Goal: Transaction & Acquisition: Purchase product/service

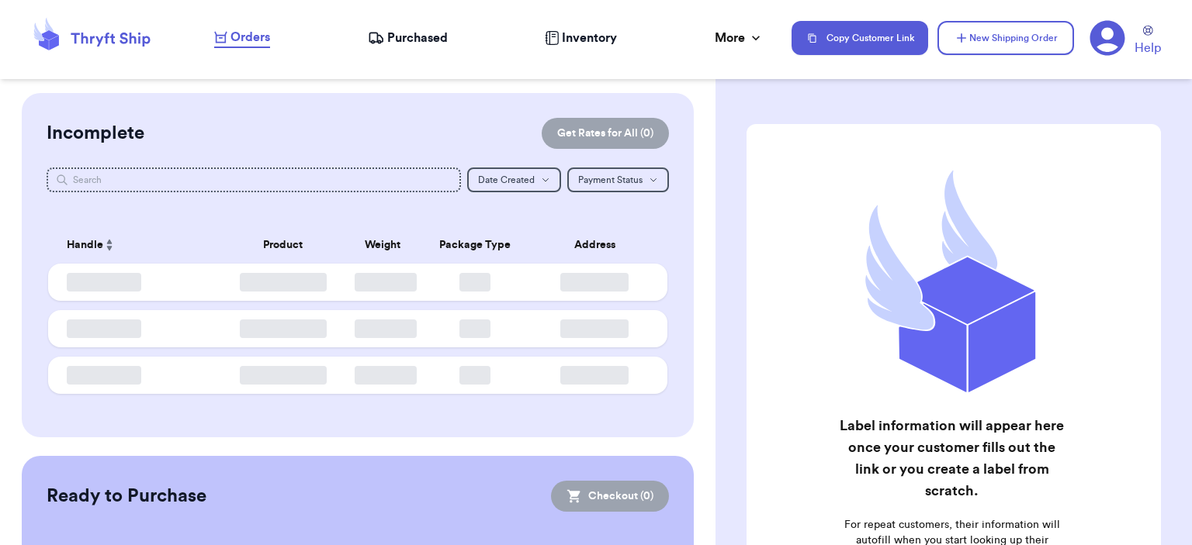
checkbox input "false"
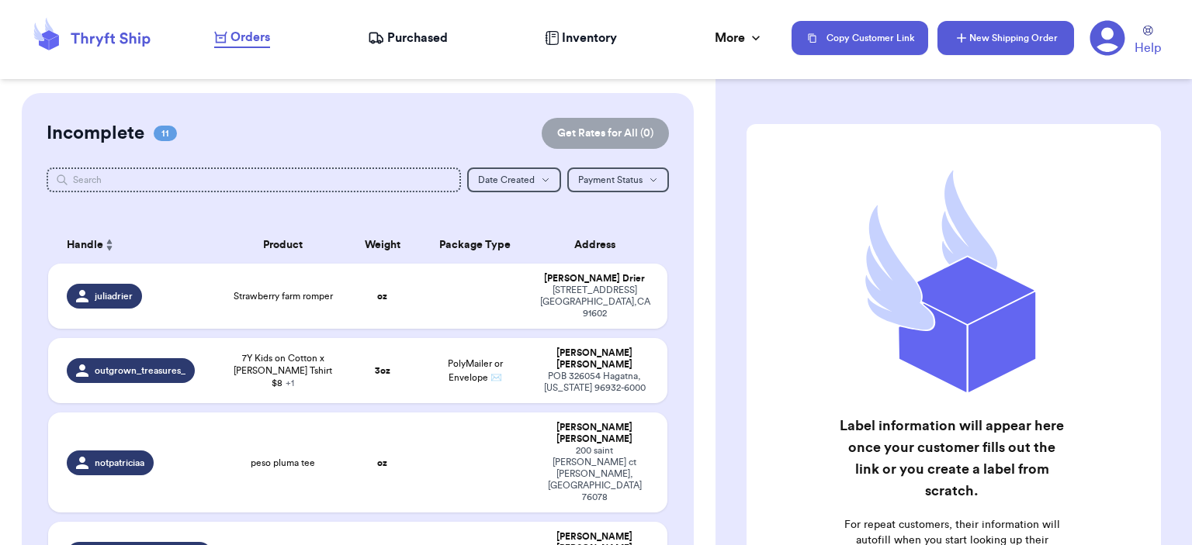
click at [996, 37] on button "New Shipping Order" at bounding box center [1005, 38] width 137 height 34
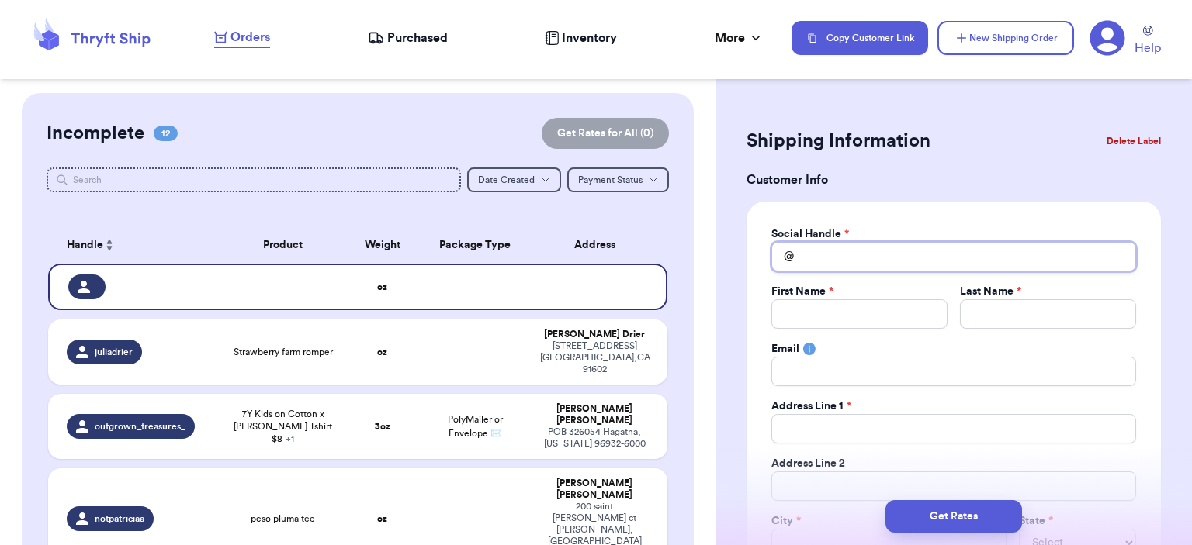
click at [918, 258] on input "Total Amount Paid" at bounding box center [953, 256] width 365 height 29
type input "g"
type input "go"
type input "gor"
type input "go"
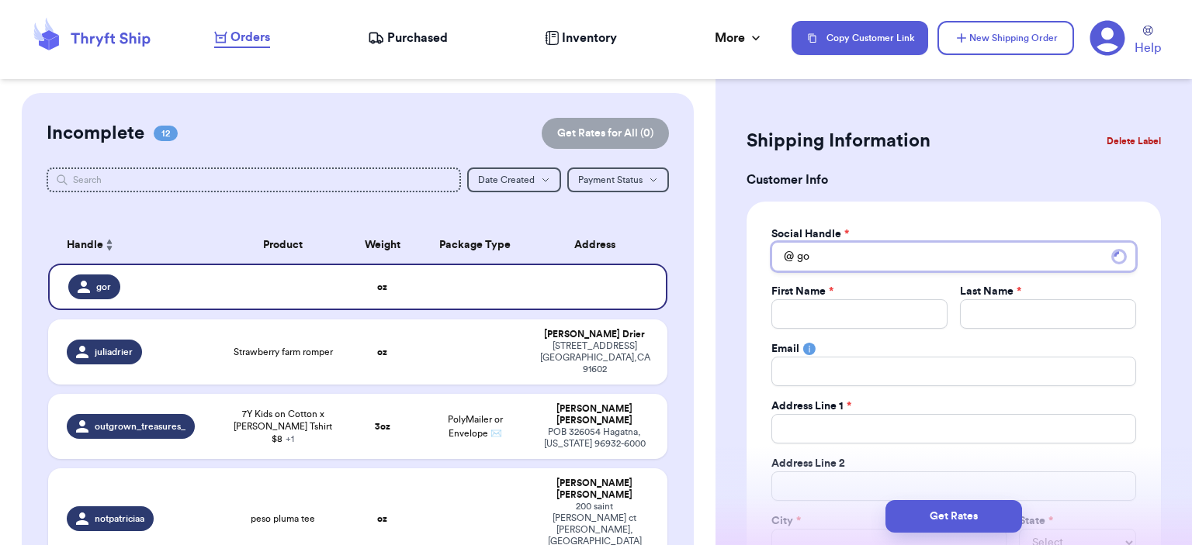
type input "g"
type input "gr"
type input "gro"
type input "grow"
type input "growi"
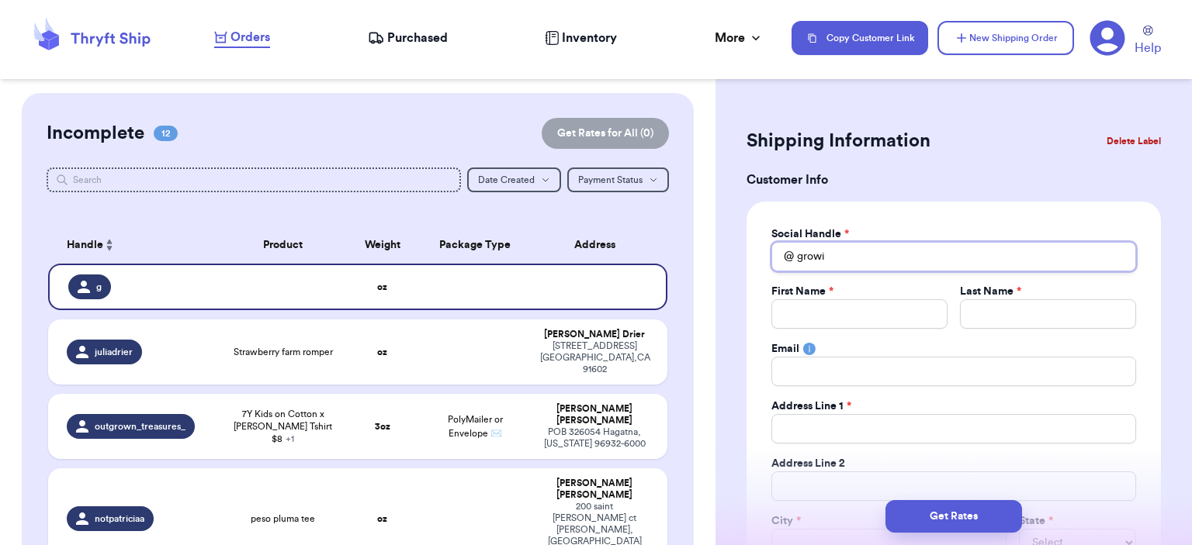
type input "growin"
type input "growing"
type input "growingr"
type input "growingre"
type input "growingreg"
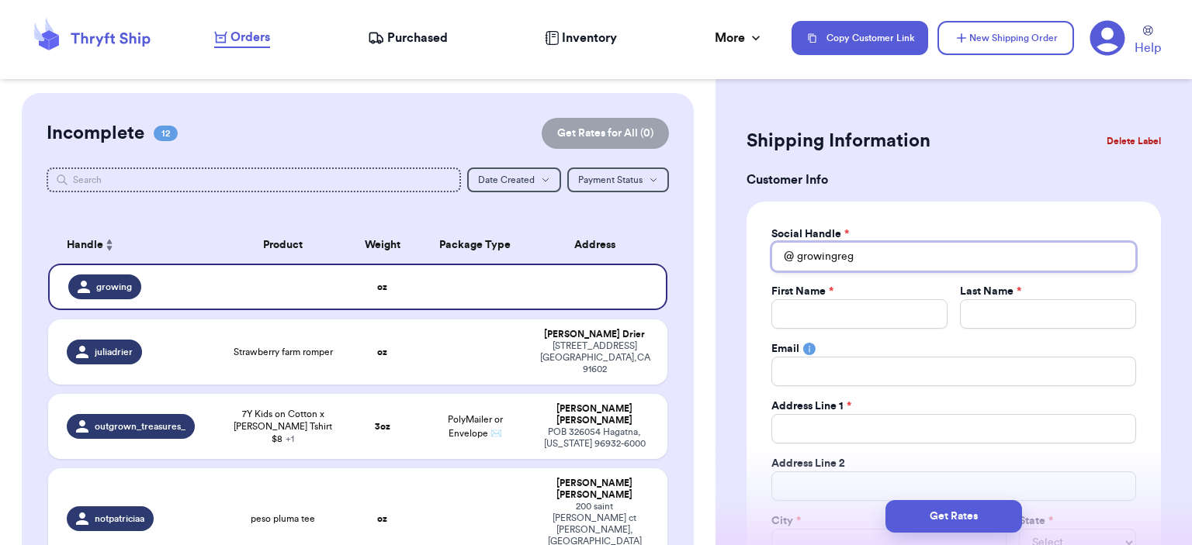
type input "growingrega"
type input "growingregan"
type input "J"
type input "Je"
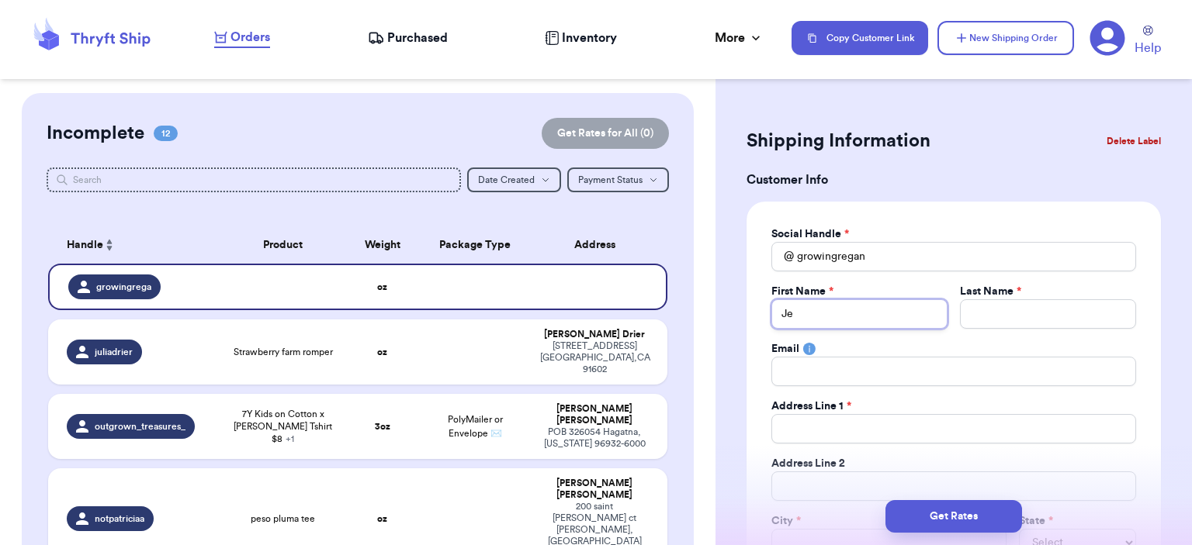
type input "Jes"
type input "[PERSON_NAME]"
type input "F"
type input "Fo"
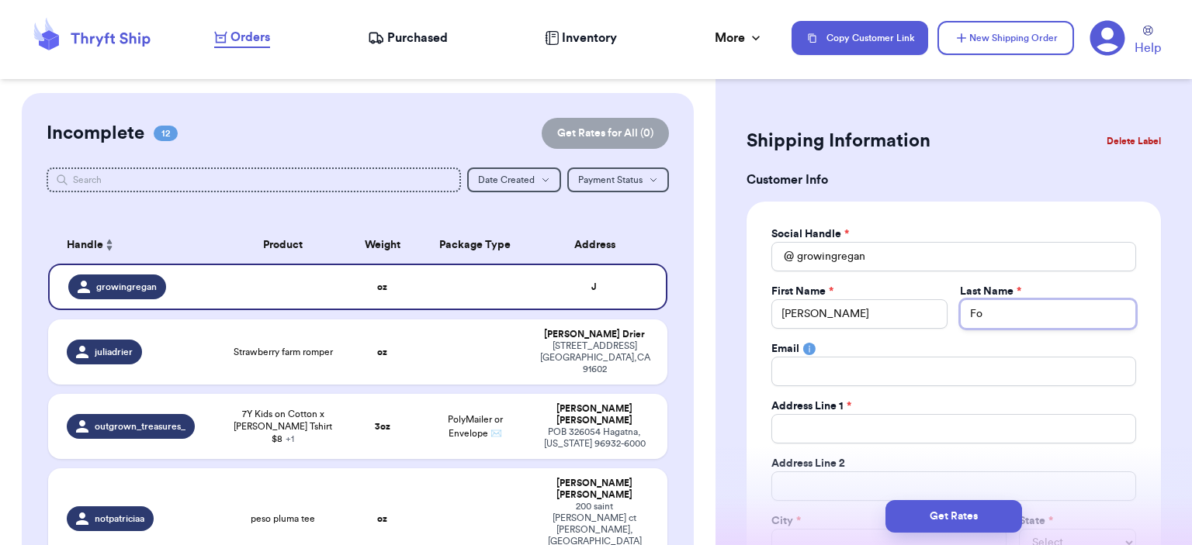
type input "For"
type input "Fore"
type input "Fores"
type input "Forest"
click at [1054, 321] on input "Forest" at bounding box center [1048, 313] width 176 height 29
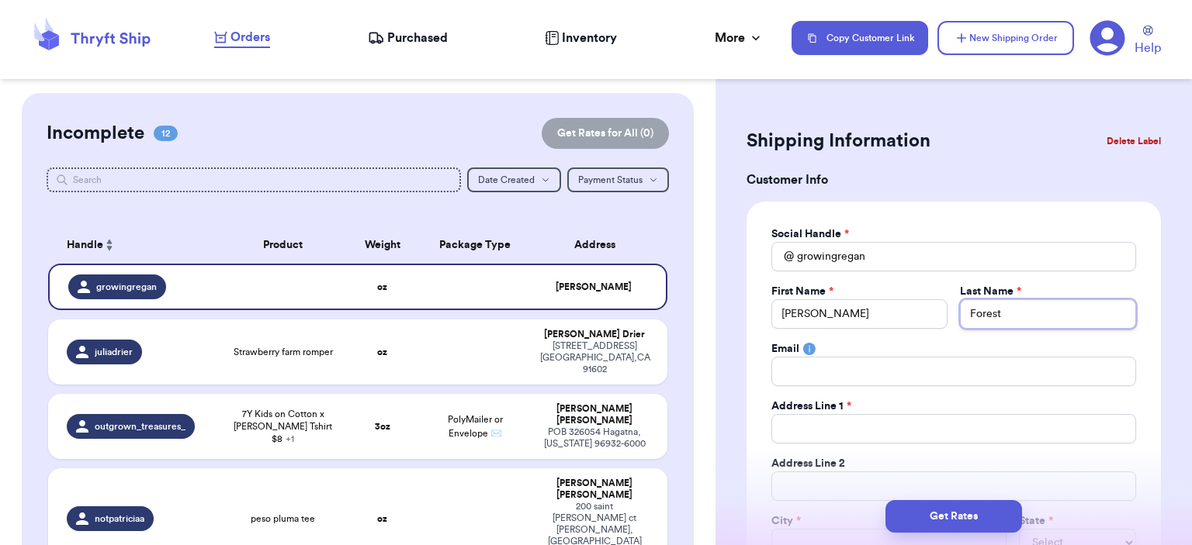
click at [1054, 321] on input "Forest" at bounding box center [1048, 313] width 176 height 29
type input "B"
type input "Ba"
type input "Bar"
type input "[PERSON_NAME]"
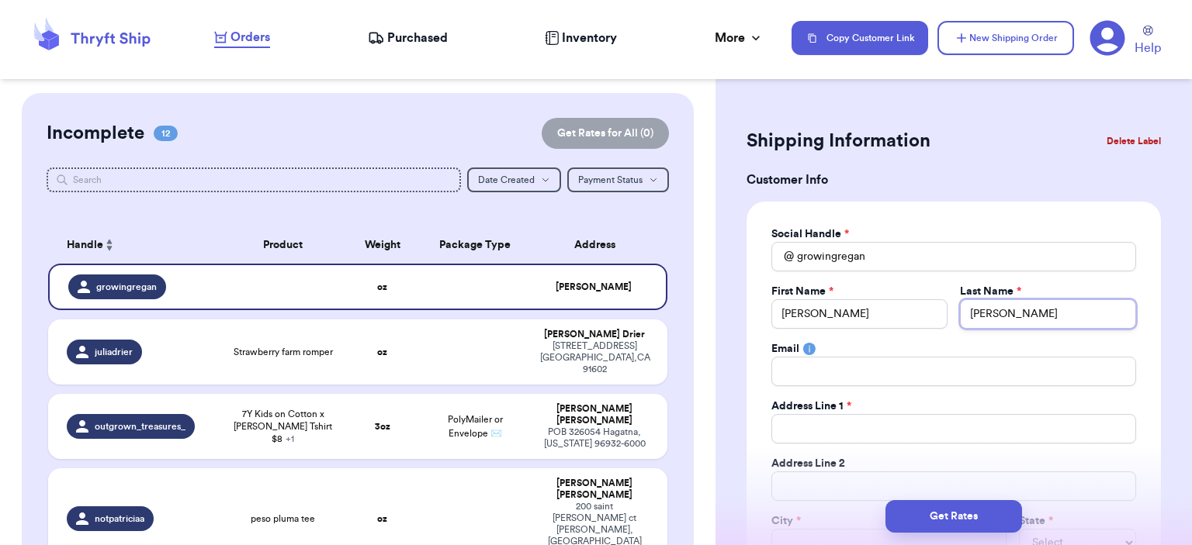
type input "Barre"
type input "Barret"
type input "[PERSON_NAME]"
click at [943, 382] on input "Total Amount Paid" at bounding box center [953, 371] width 365 height 29
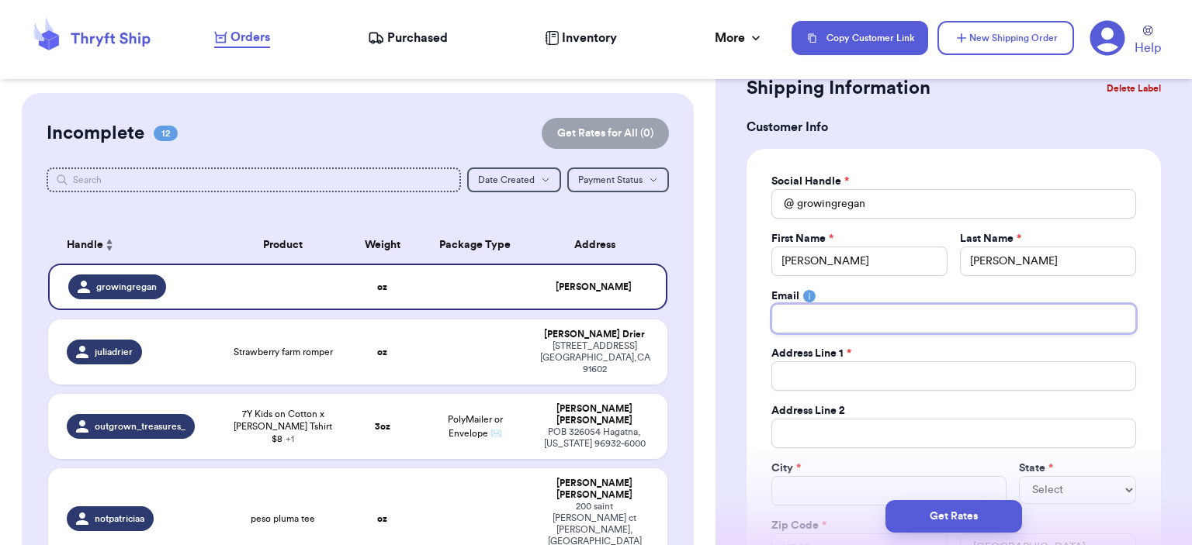
scroll to position [78, 0]
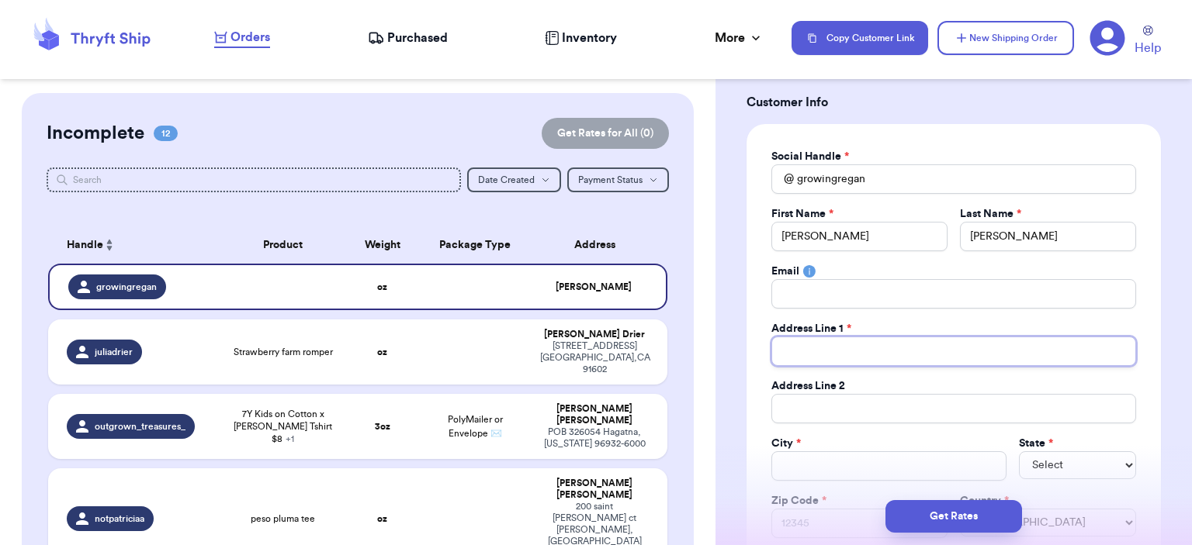
click at [804, 350] on input "Total Amount Paid" at bounding box center [953, 351] width 365 height 29
type input "7"
type input "75"
type input "75 s"
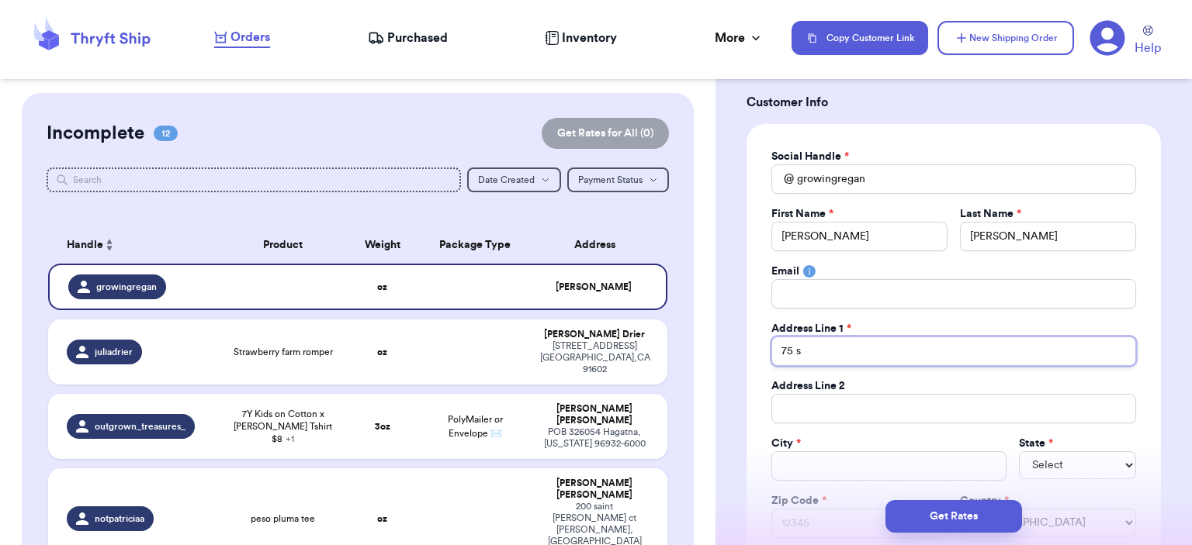
type input "75 s"
type input "75 s s"
type input "75 s sa"
type input "75 s san"
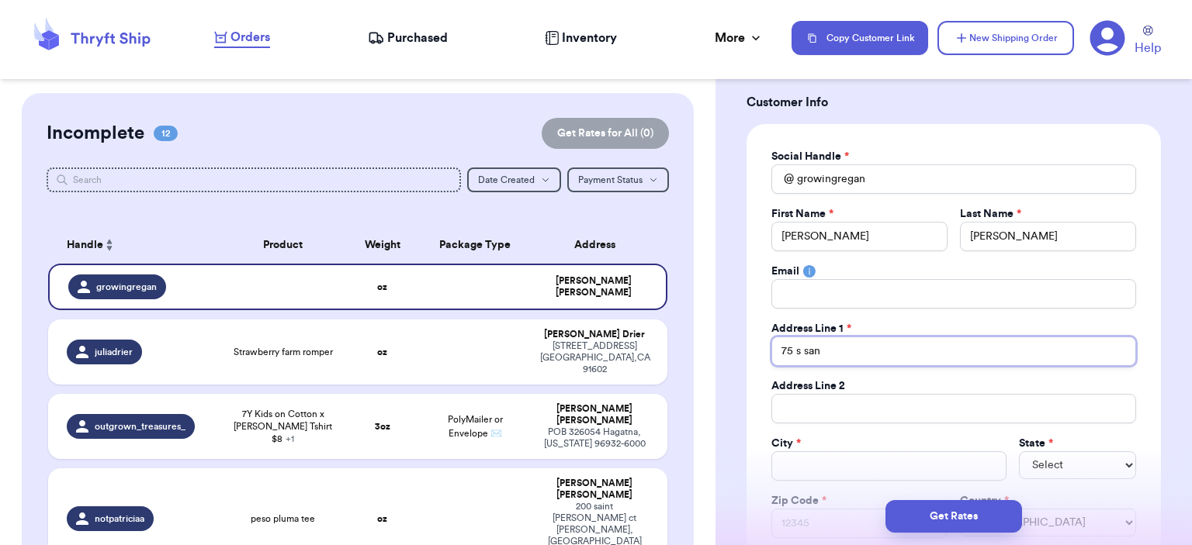
type input "75 s san g"
type input "75 s san gr"
type input "75 s san gra"
type input "75 s san gr"
type input "75 s san g"
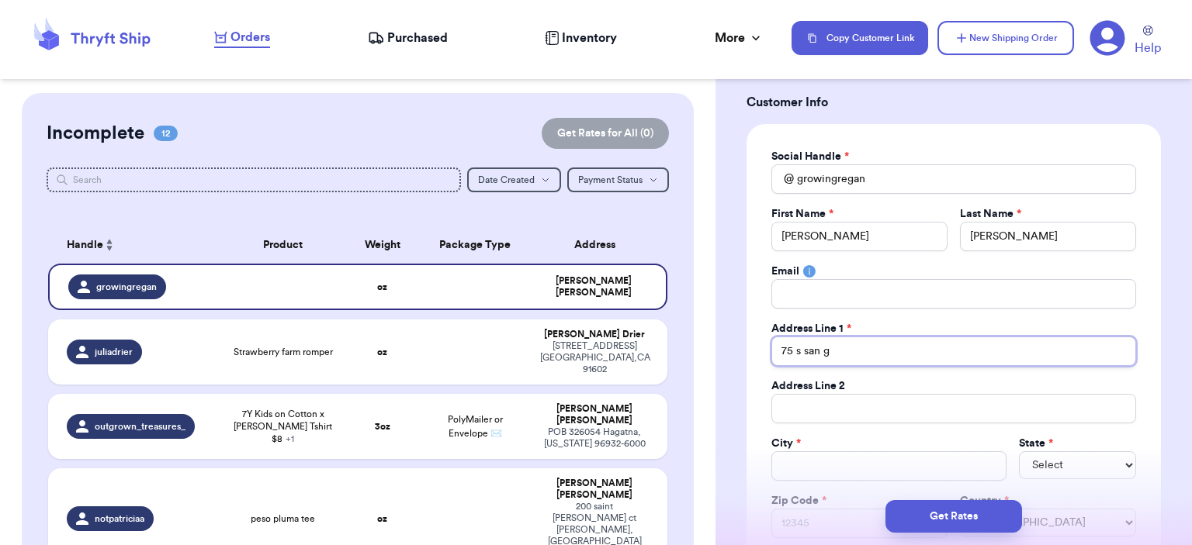
type input "75 s san ga"
type input "75 s san gab"
type input "75 s san gabr"
type input "75 s san gabri"
type input "75 s san gabrie"
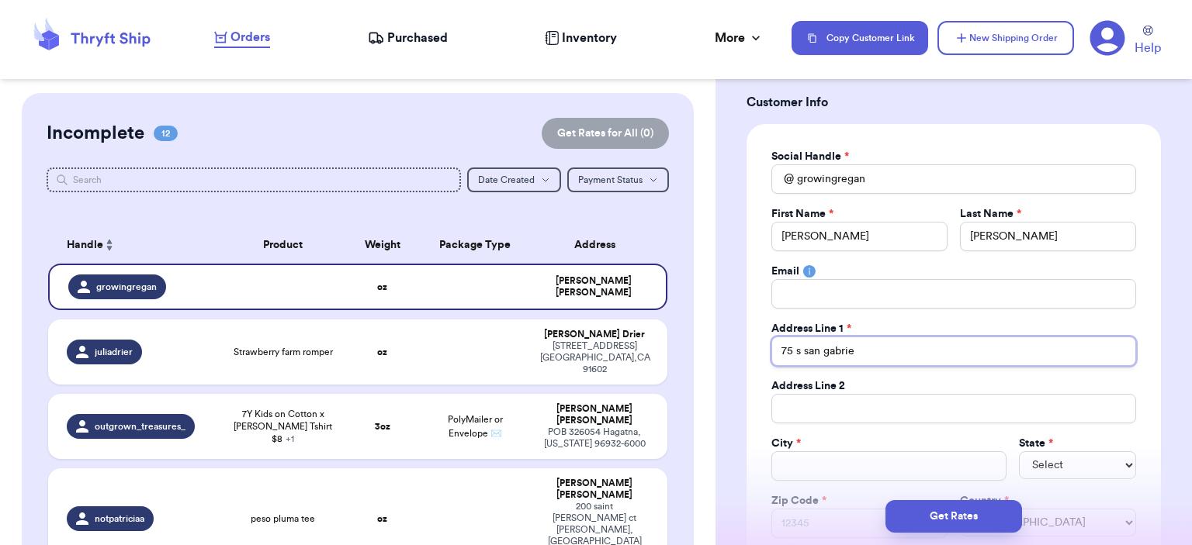
type input "75 s san [PERSON_NAME]"
type input "75 s san [PERSON_NAME] v"
type input "75 s san [PERSON_NAME]"
type input "75 s san [PERSON_NAME] b"
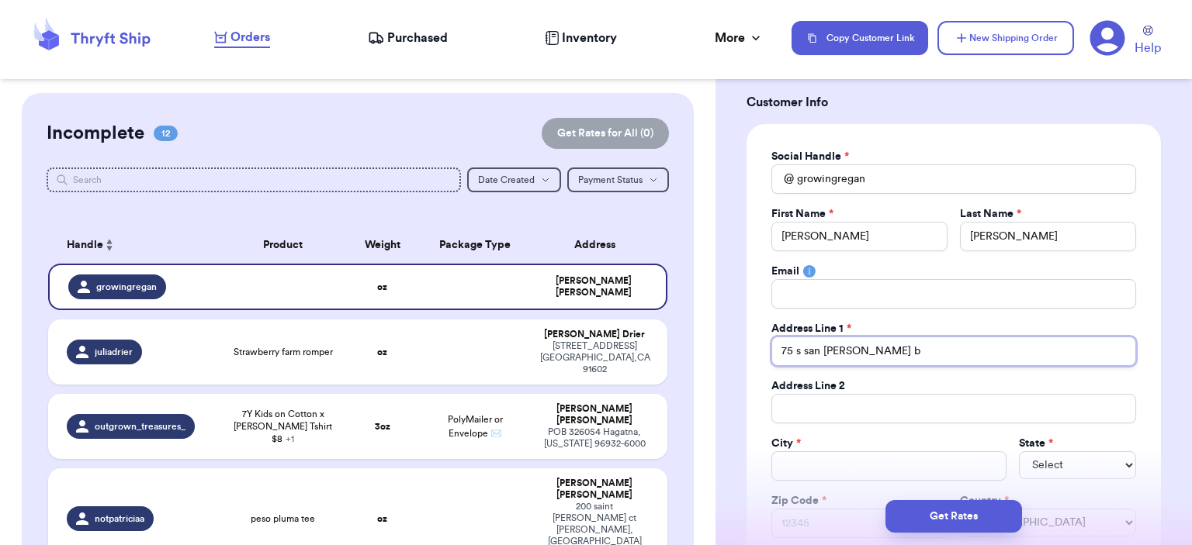
type input "75 s san [PERSON_NAME]"
type input "75 s san [PERSON_NAME] blv"
type input "[STREET_ADDRESS][PERSON_NAME]"
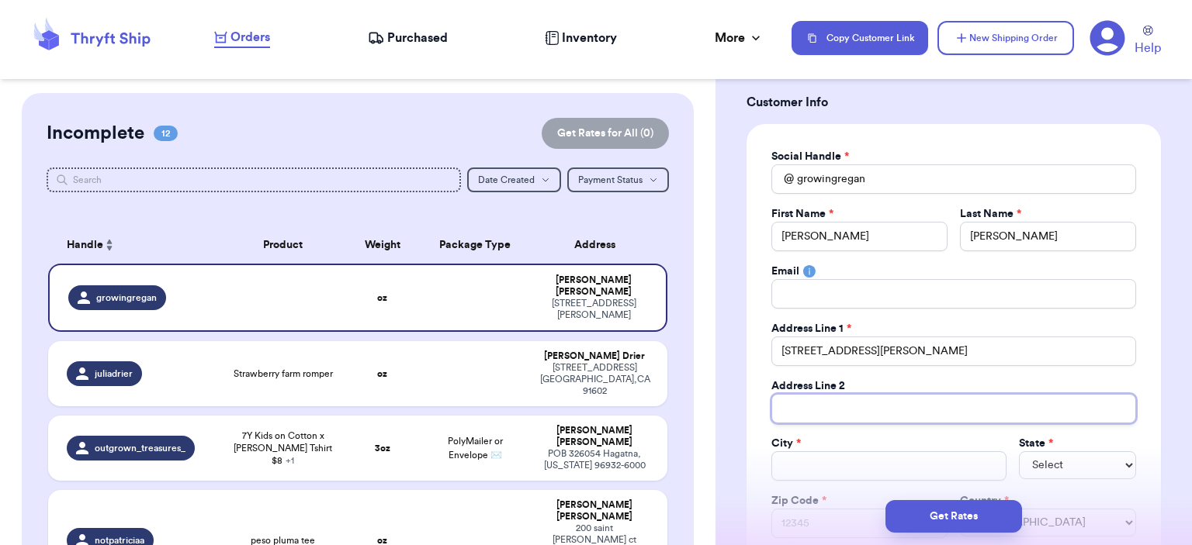
type input "a"
type input "ap"
type input "apt"
type input "apt3"
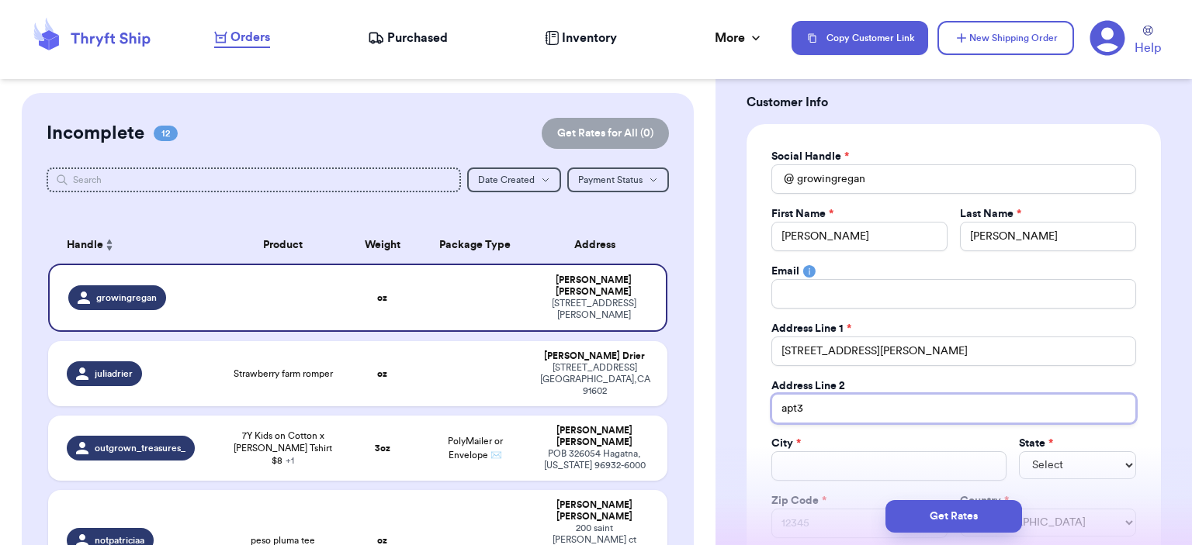
type input "apt3"
type input "apt"
type input "apt 3"
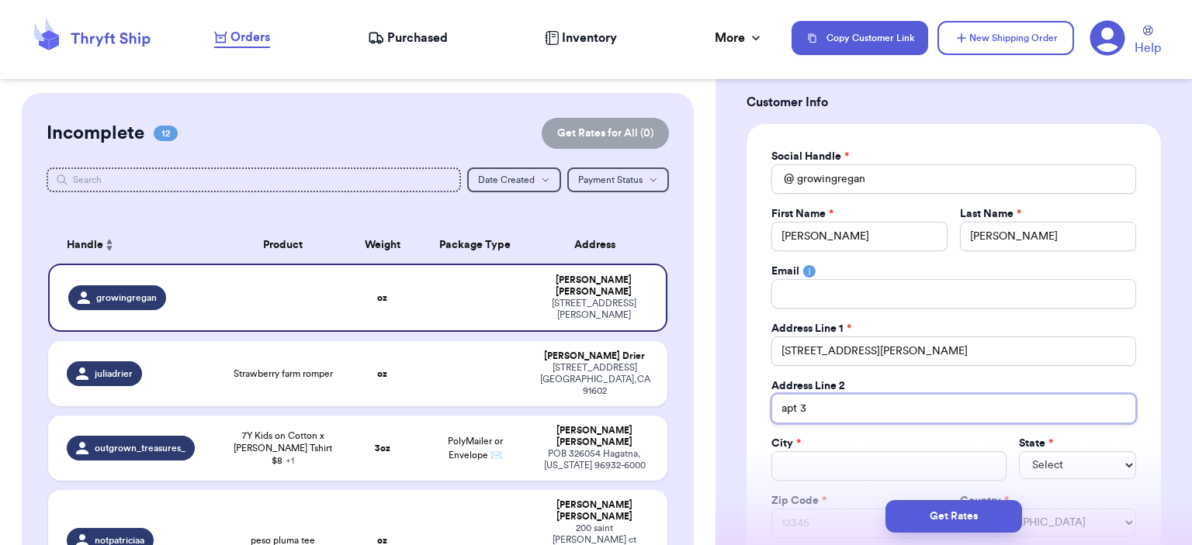
type input "apt 3"
click at [808, 463] on input "Total Amount Paid" at bounding box center [888, 465] width 235 height 29
type input "p"
type input "pa"
type input "pas"
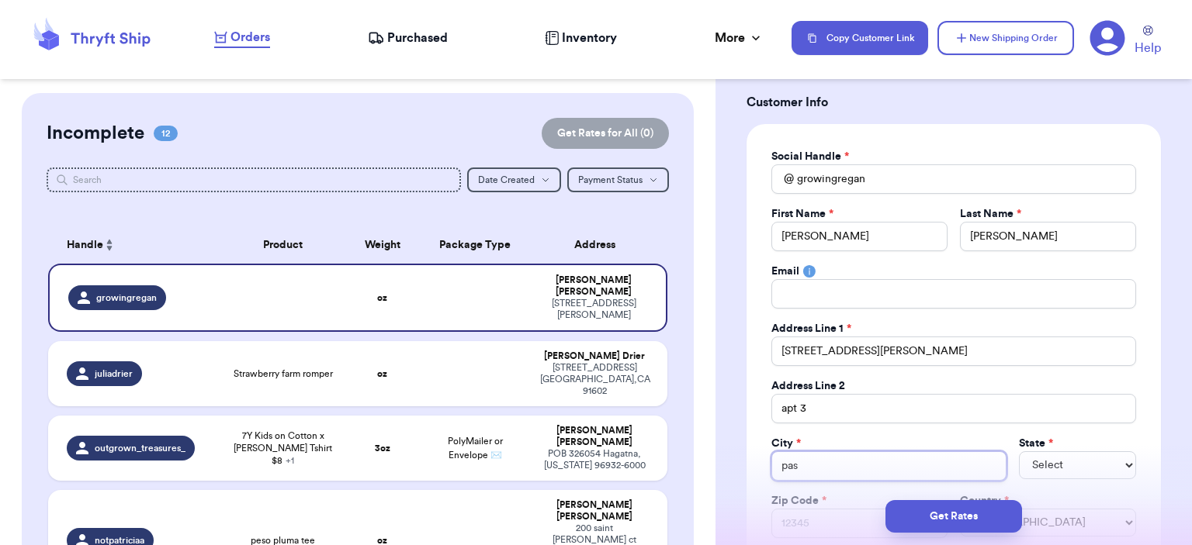
type input "pasa"
type input "pasad"
type input "pasade"
type input "pasaden"
type input "[GEOGRAPHIC_DATA]"
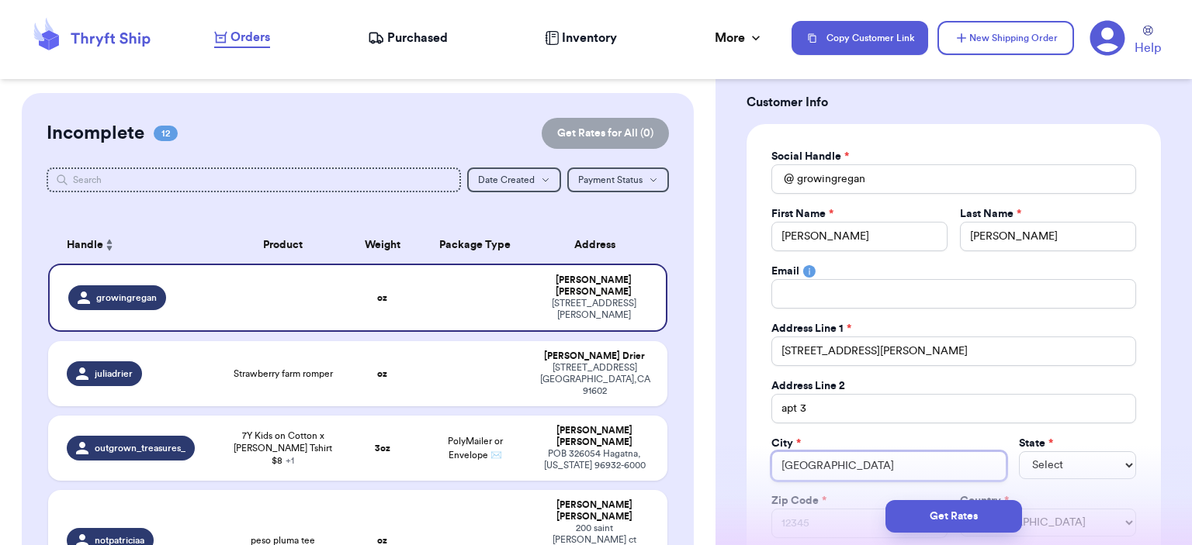
type input "[GEOGRAPHIC_DATA]"
select select "CA"
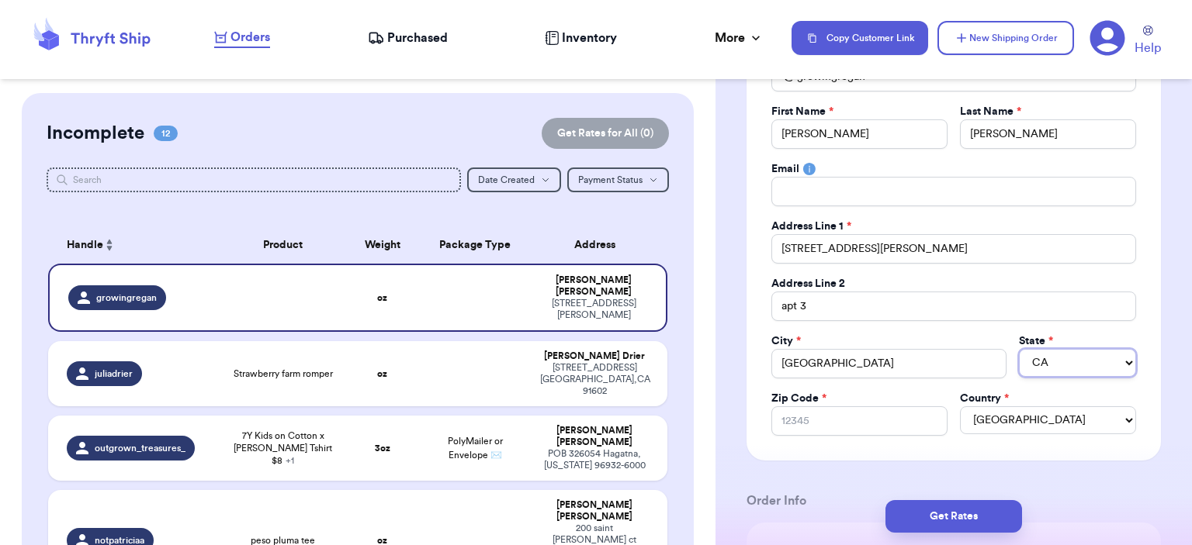
scroll to position [388, 0]
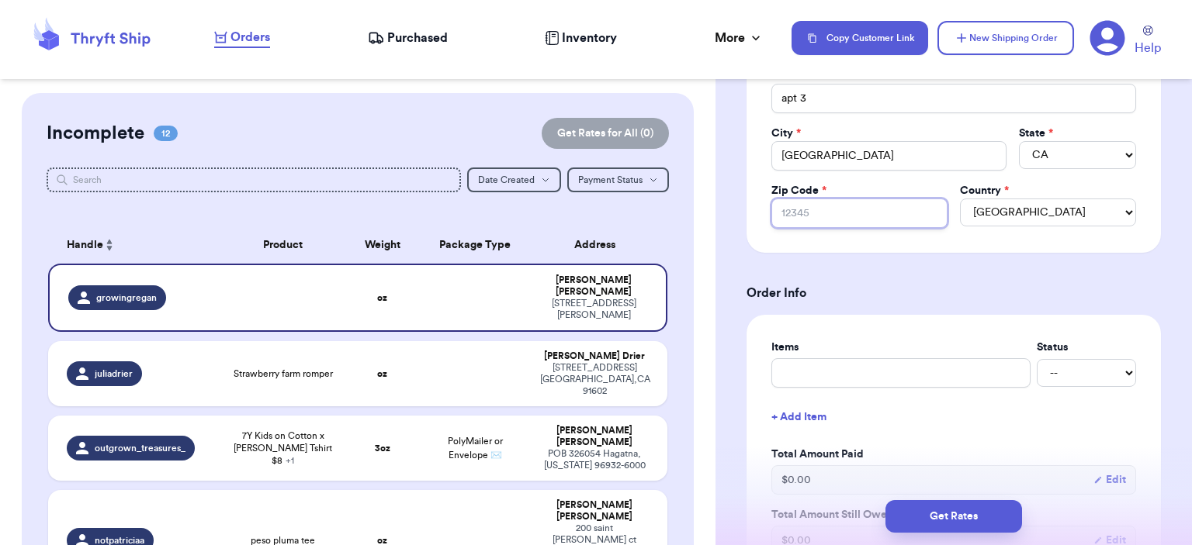
click at [887, 213] on input "Zip Code *" at bounding box center [859, 213] width 176 height 29
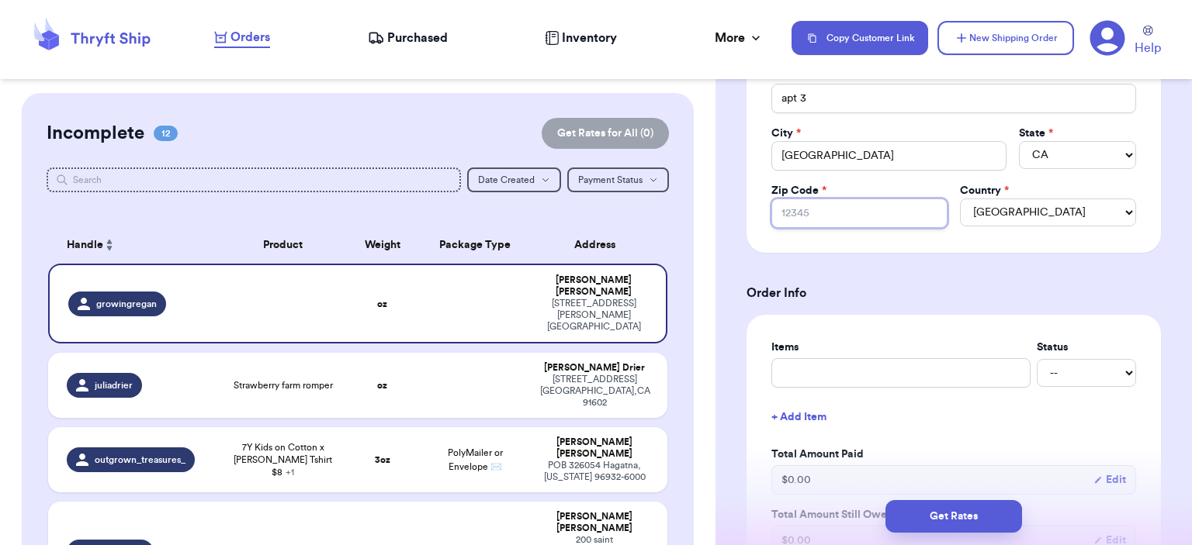
click at [863, 219] on input "Zip Code *" at bounding box center [859, 213] width 176 height 29
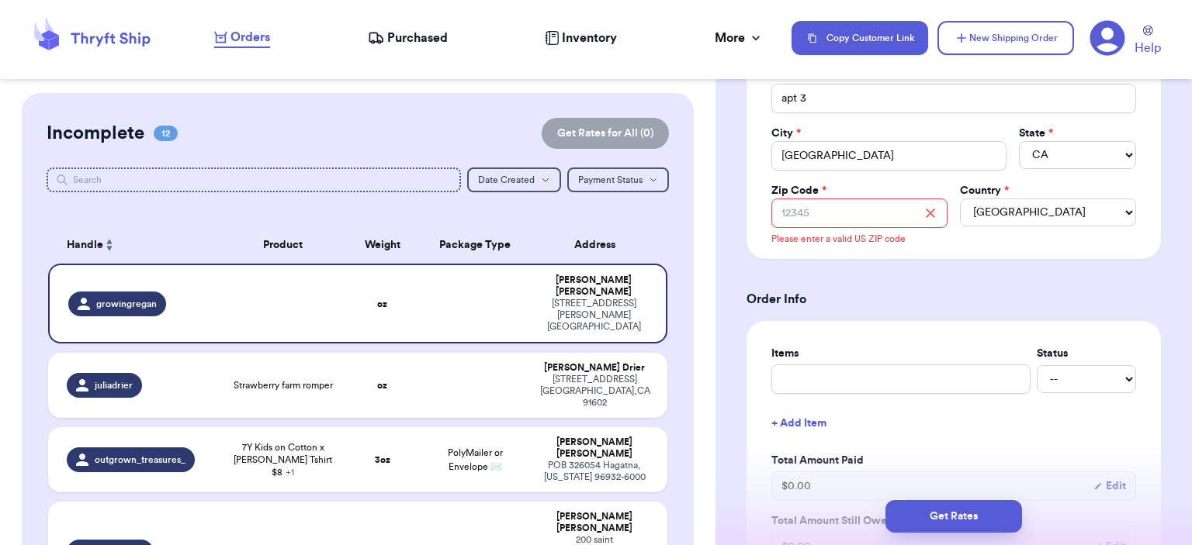
click at [773, 247] on div "Social Handle * @ growingregan First Name * [PERSON_NAME] Last Name * [PERSON_N…" at bounding box center [953, 36] width 414 height 445
click at [839, 191] on div "Zip Code *" at bounding box center [859, 191] width 176 height 16
click at [851, 201] on input "Zip Code *" at bounding box center [859, 213] width 176 height 29
click at [768, 246] on div "Social Handle * @ growingregan First Name * [PERSON_NAME] Last Name * [PERSON_N…" at bounding box center [953, 36] width 414 height 445
click at [812, 203] on input "Zip Code *" at bounding box center [859, 213] width 176 height 29
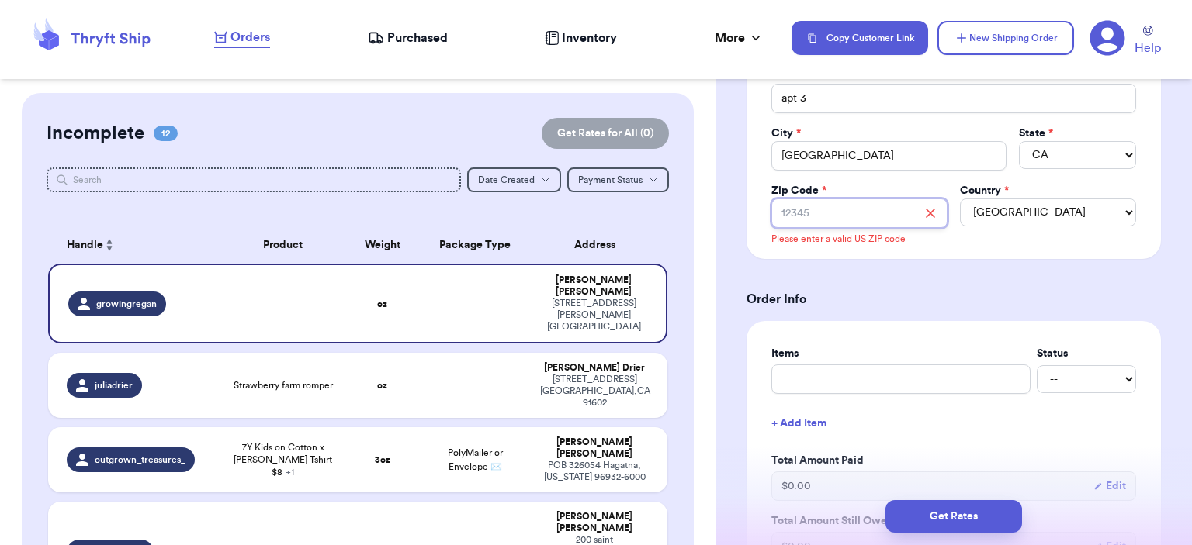
type input "9"
type input "91"
type input "911"
type input "9110"
type input "91107"
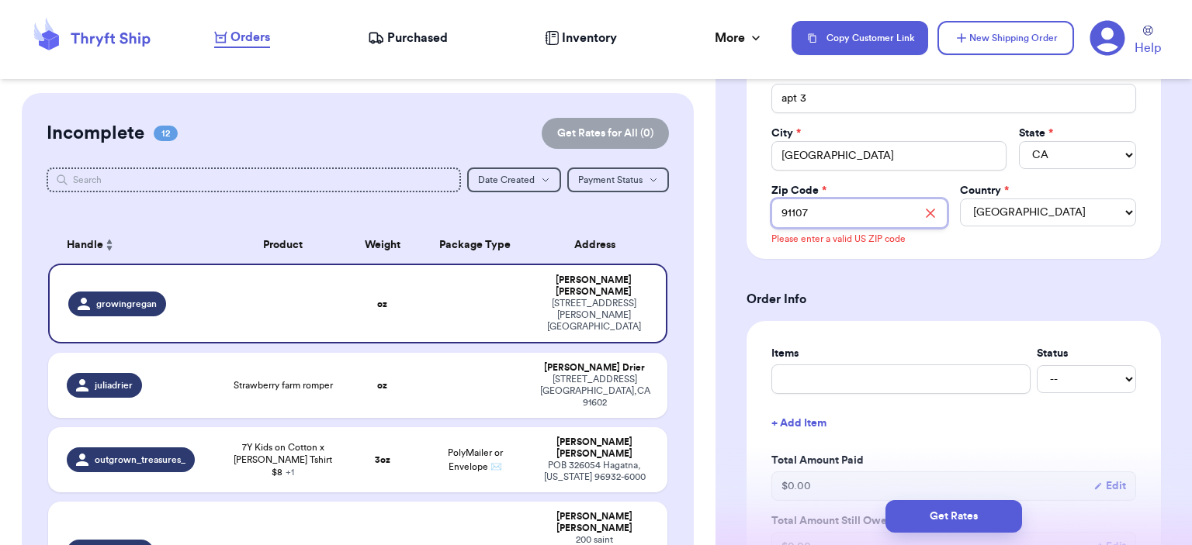
type input "91107"
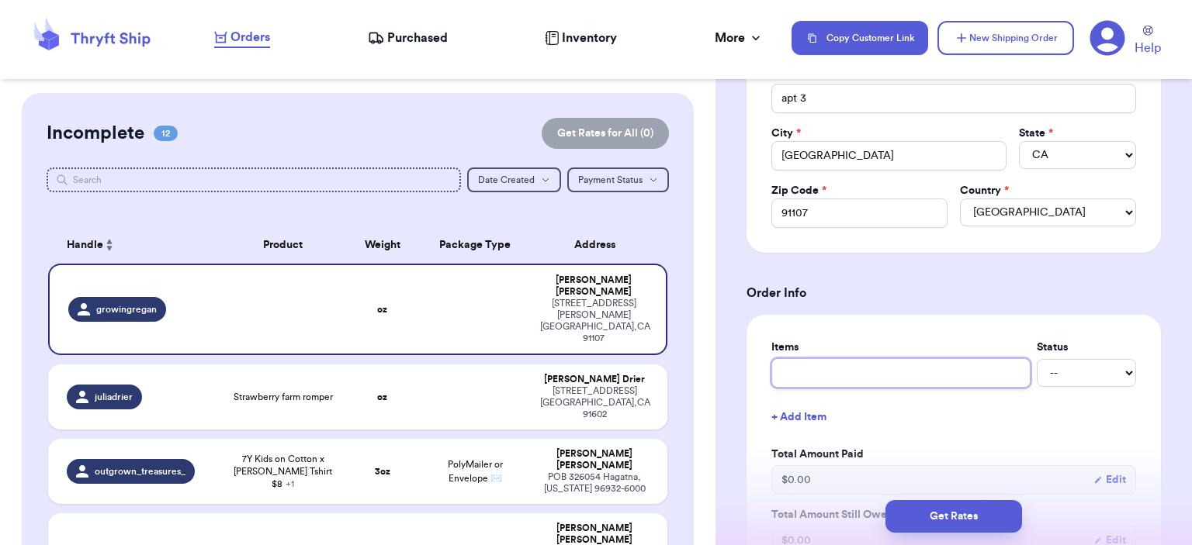
type input "o"
type input "ou"
type input "out"
type input "outf"
type input "outfi"
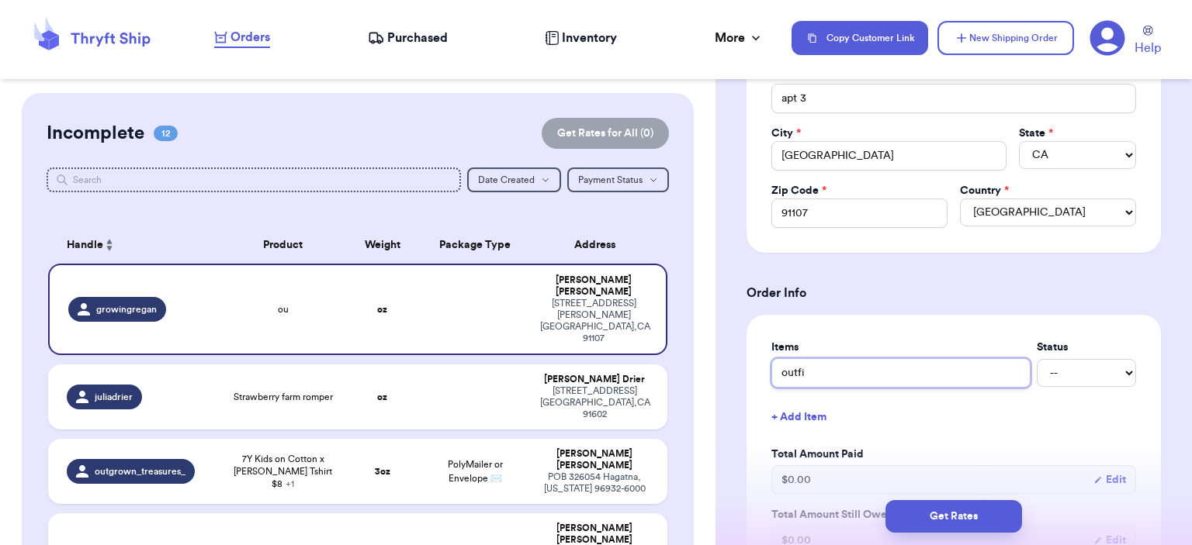
type input "outfit"
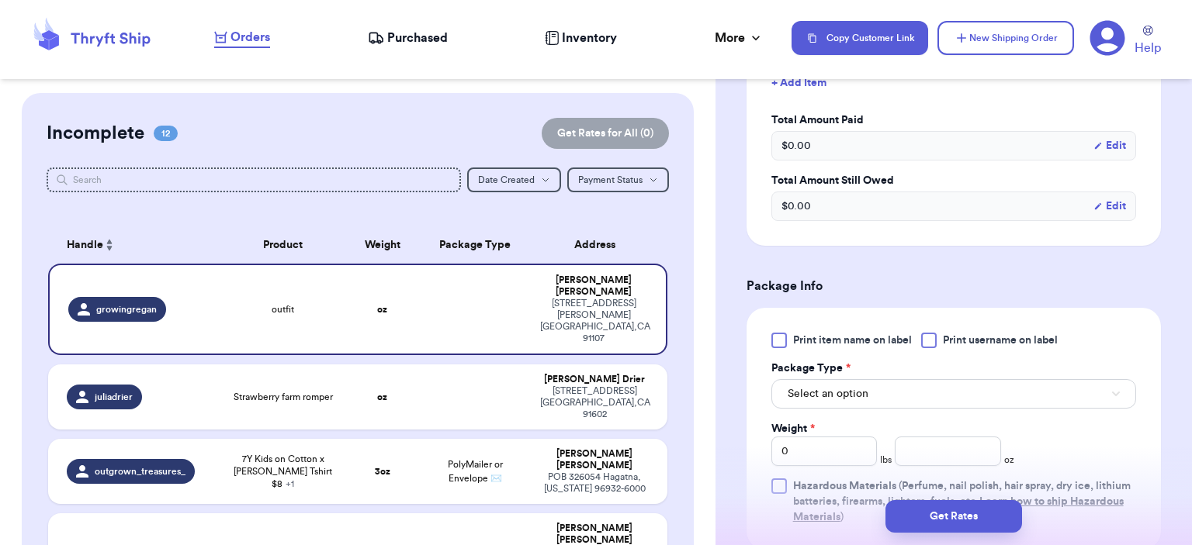
scroll to position [776, 0]
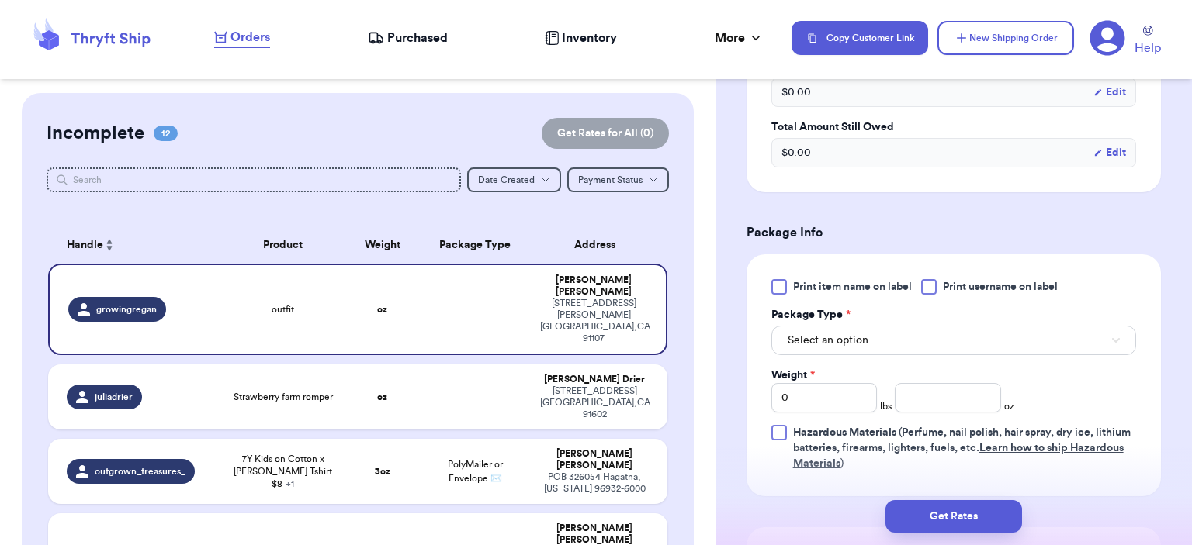
type input "outfit"
click at [867, 339] on button "Select an option" at bounding box center [953, 340] width 365 height 29
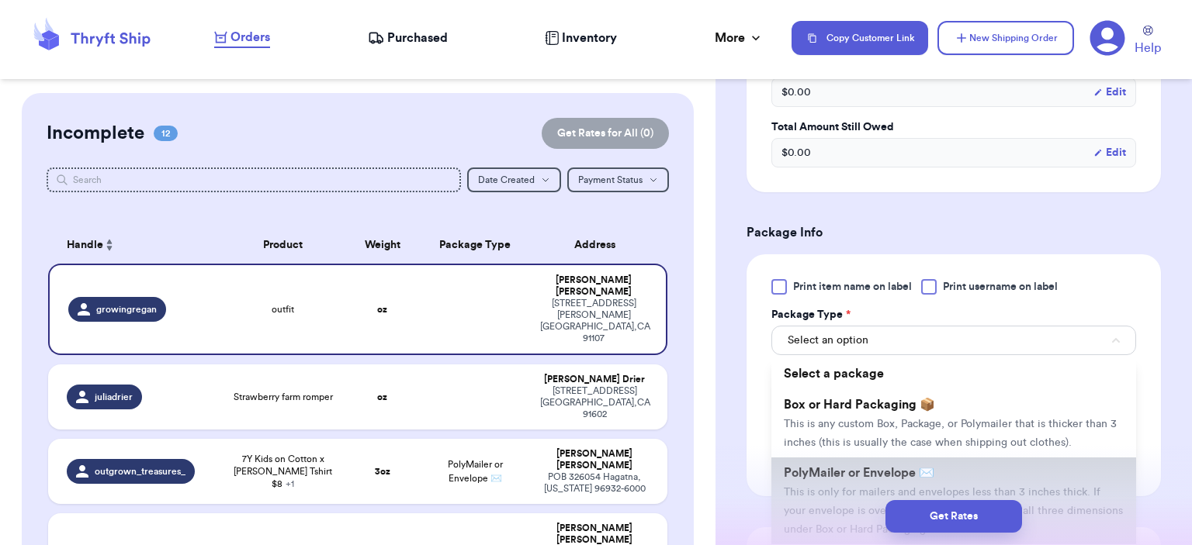
click at [880, 468] on span "PolyMailer or Envelope ✉️" at bounding box center [859, 473] width 150 height 12
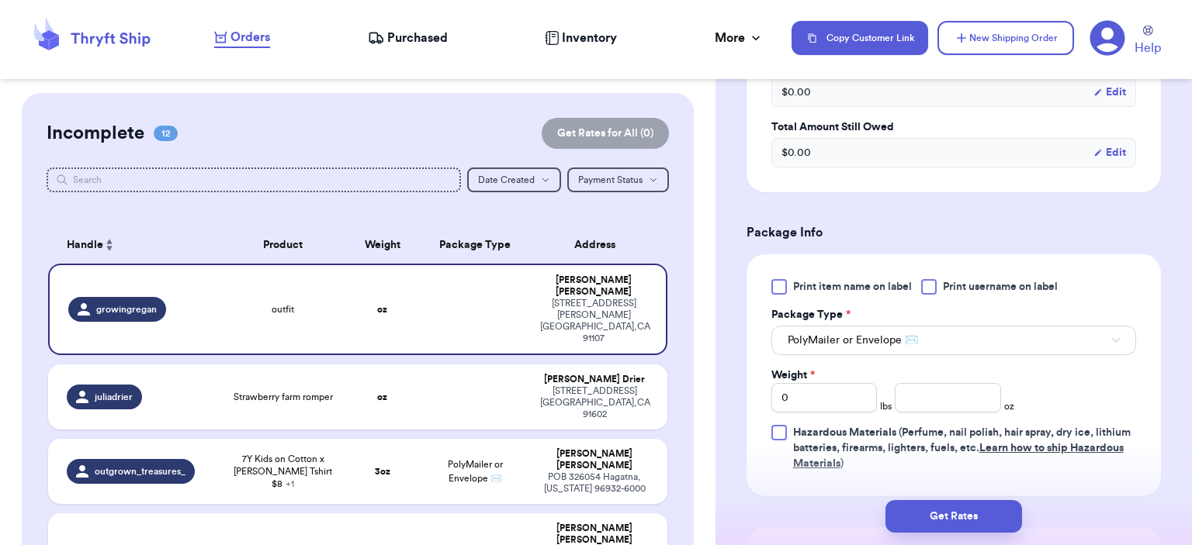
click at [919, 379] on div "Weight * 0 lbs oz" at bounding box center [893, 390] width 244 height 45
click at [865, 400] on input "0" at bounding box center [824, 397] width 106 height 29
click at [915, 396] on input "number" at bounding box center [947, 397] width 106 height 29
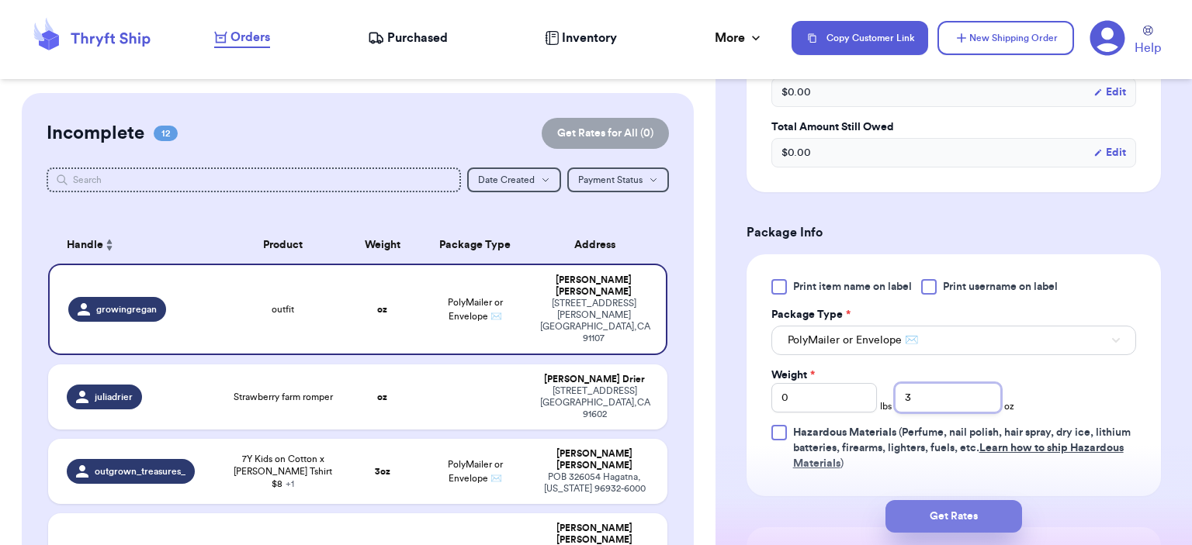
type input "3"
click at [984, 512] on button "Get Rates" at bounding box center [953, 516] width 137 height 33
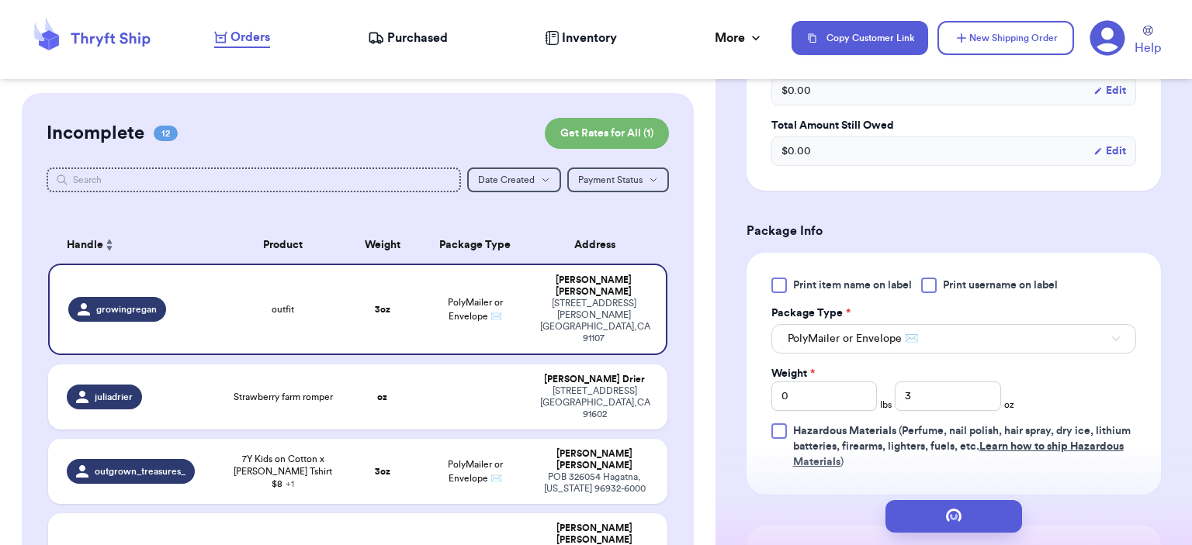
scroll to position [0, 0]
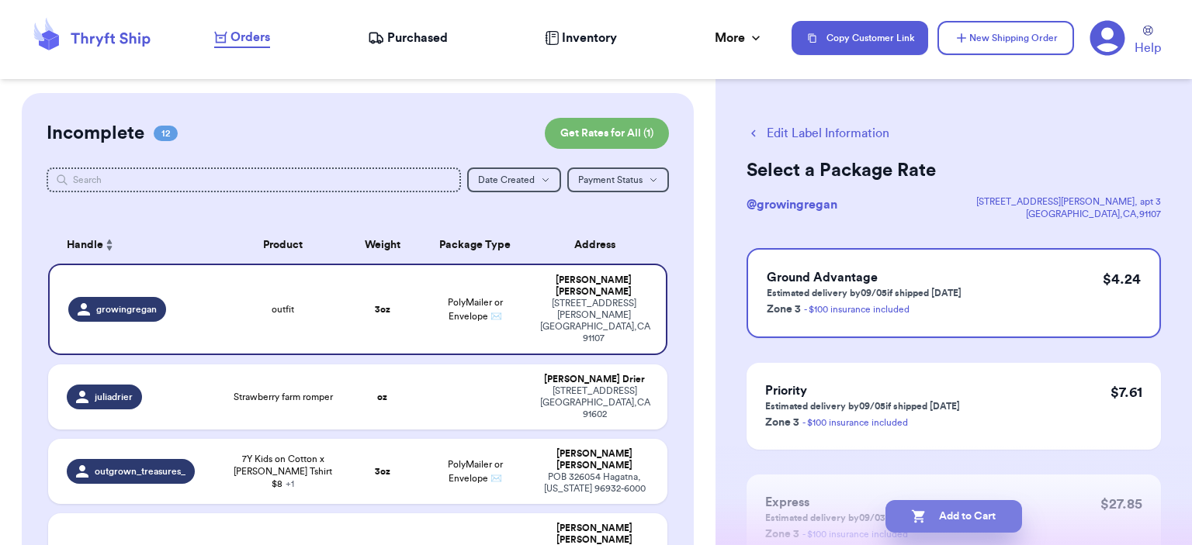
click at [988, 520] on button "Add to Cart" at bounding box center [953, 516] width 137 height 33
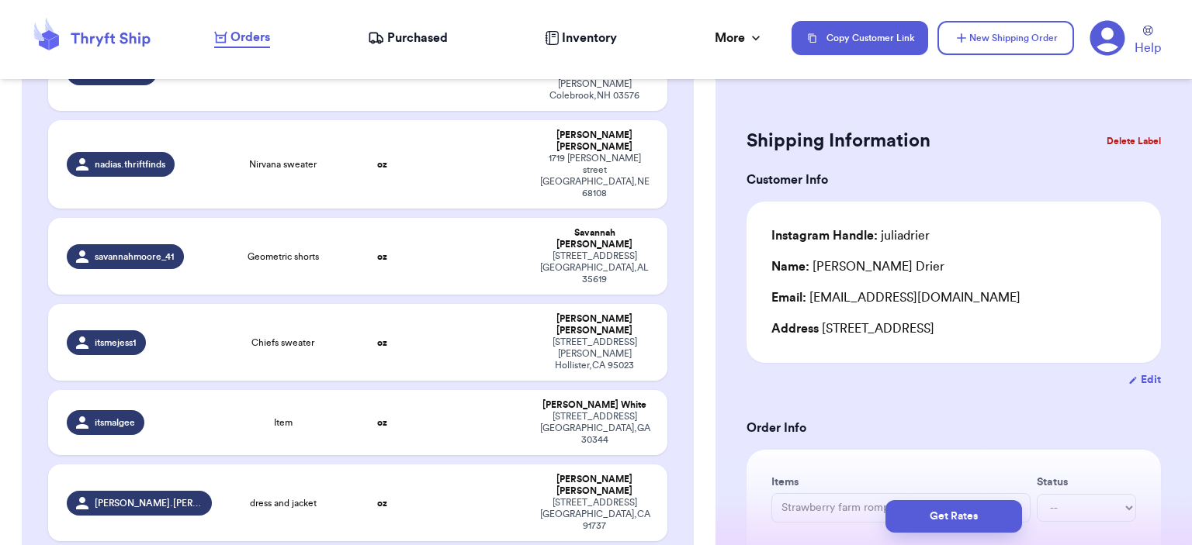
scroll to position [776, 0]
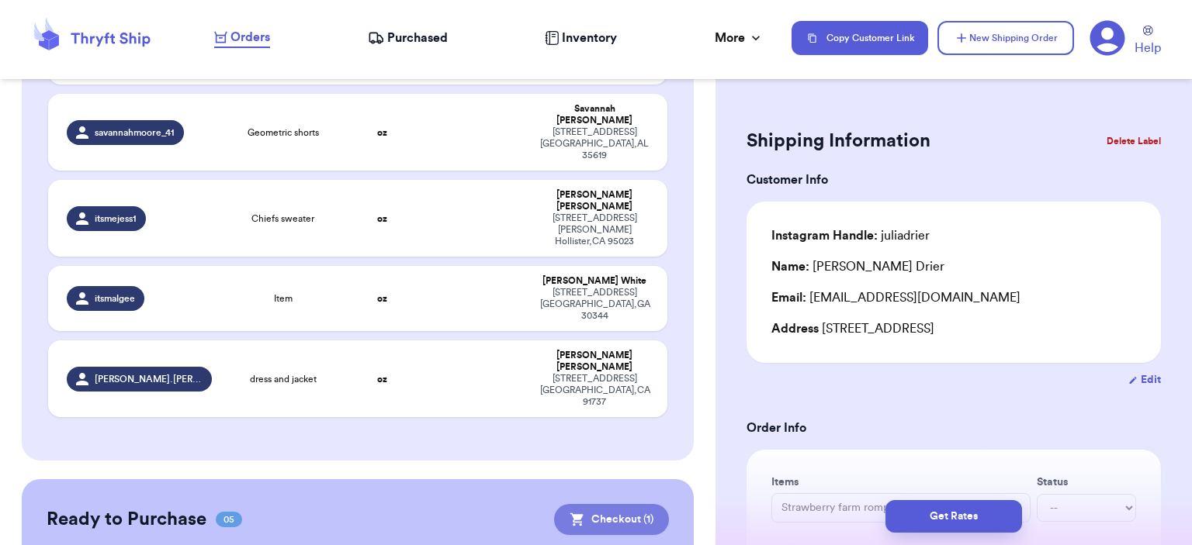
click at [622, 504] on button "Checkout ( 1 )" at bounding box center [611, 519] width 115 height 31
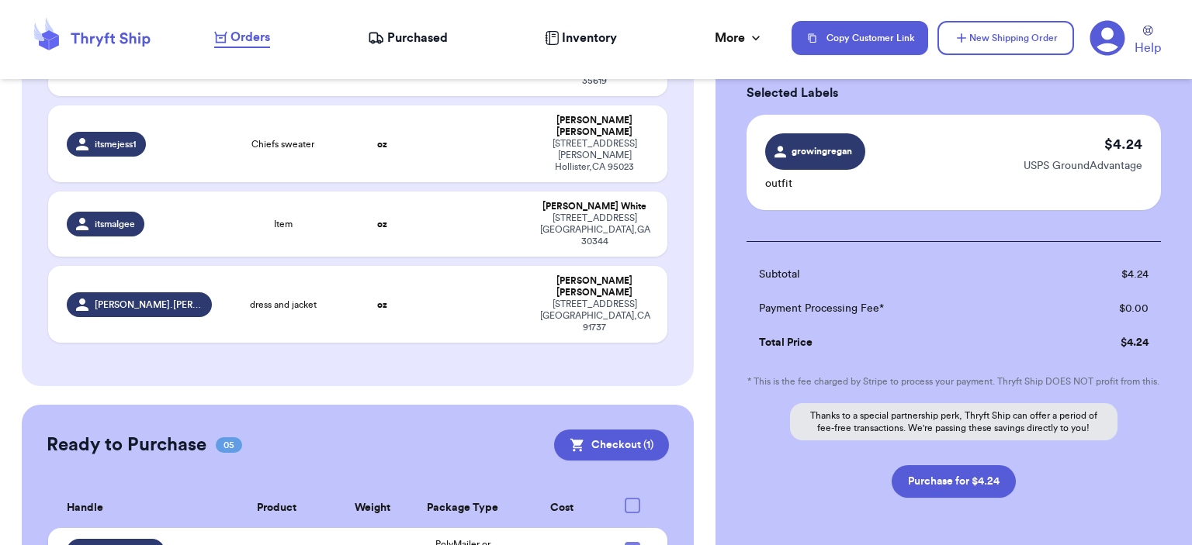
scroll to position [928, 0]
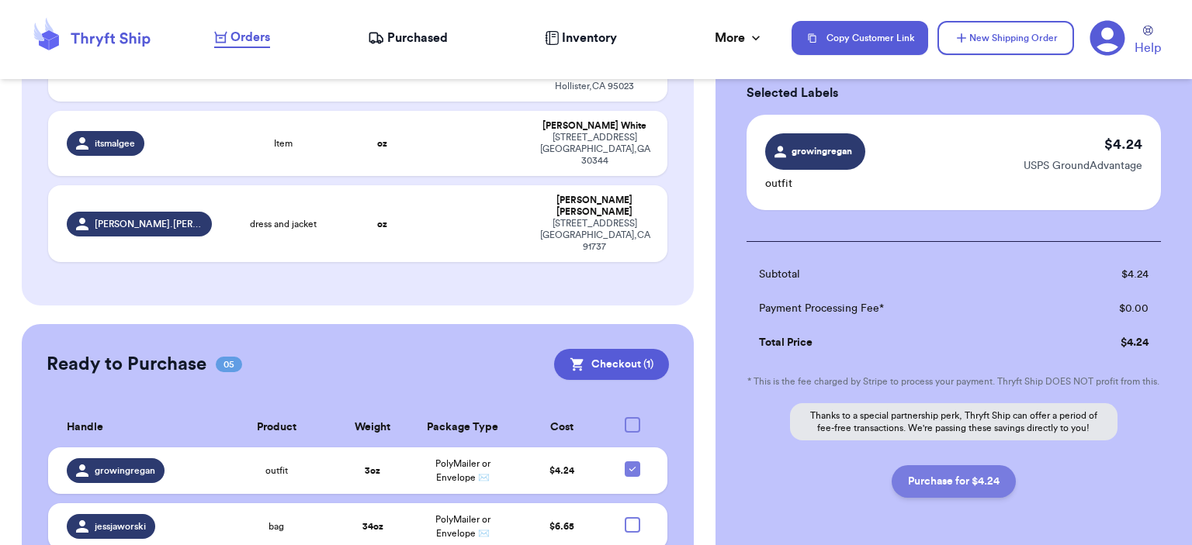
click at [974, 479] on button "Purchase for $4.24" at bounding box center [953, 481] width 124 height 33
checkbox input "false"
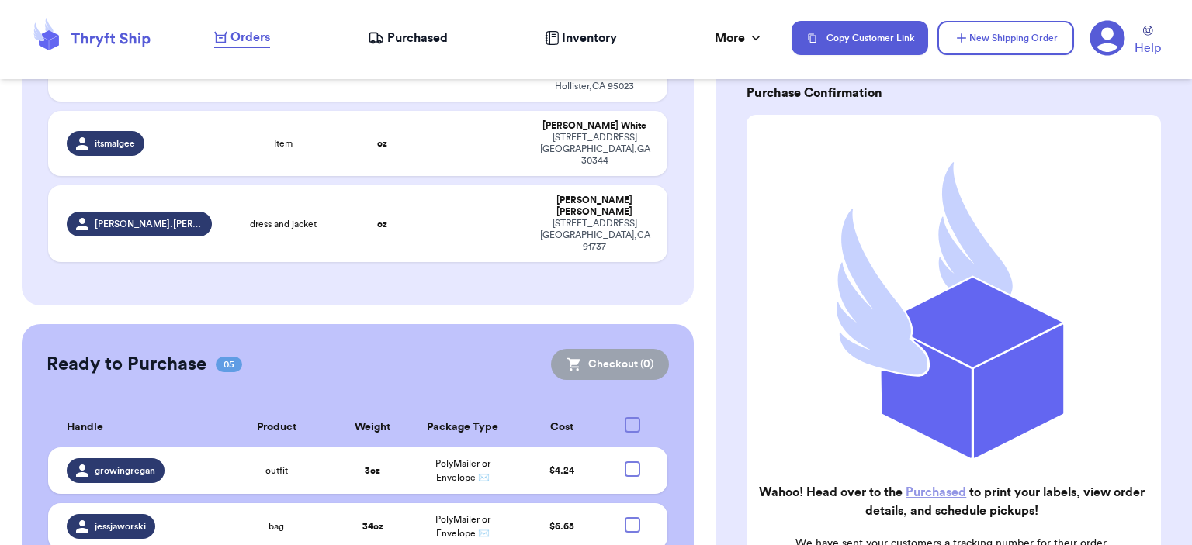
scroll to position [873, 0]
